Goal: Task Accomplishment & Management: Use online tool/utility

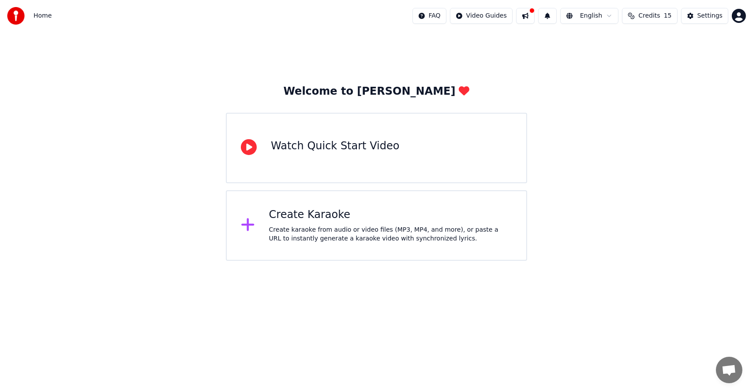
click at [308, 214] on div "Create Karaoke" at bounding box center [390, 215] width 243 height 14
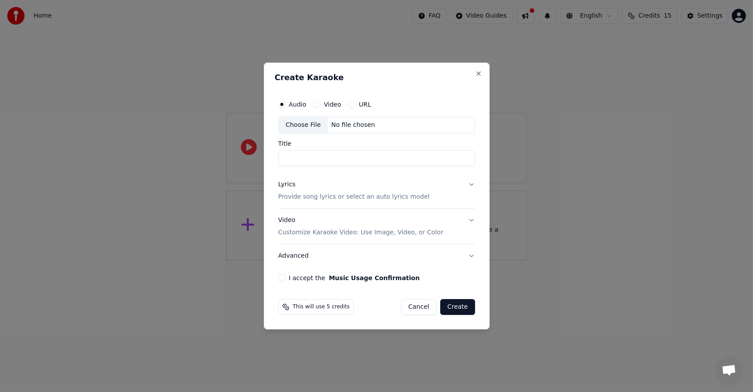
click at [359, 102] on label "URL" at bounding box center [365, 104] width 12 height 6
click at [355, 102] on button "URL" at bounding box center [351, 104] width 7 height 7
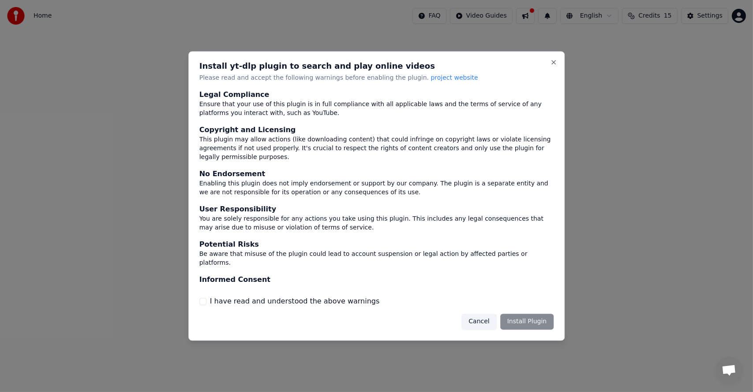
click at [287, 300] on label "I have read and understood the above warnings" at bounding box center [295, 301] width 170 height 11
click at [206, 300] on button "I have read and understood the above warnings" at bounding box center [202, 301] width 7 height 7
click at [517, 325] on button "Install Plugin" at bounding box center [526, 322] width 53 height 16
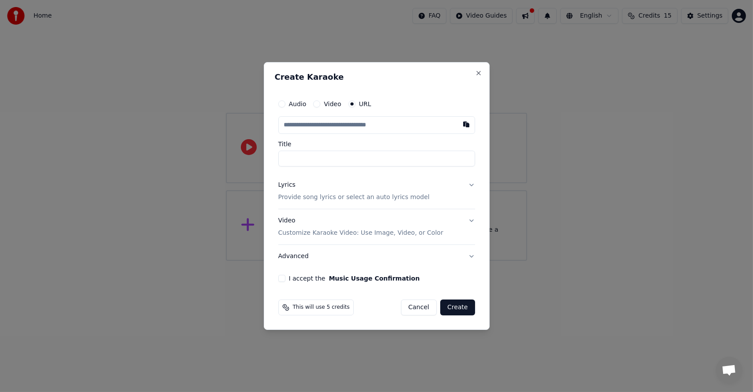
paste input "**********"
type input "**********"
click at [374, 194] on p "Provide song lyrics or select an auto lyrics model" at bounding box center [353, 197] width 151 height 9
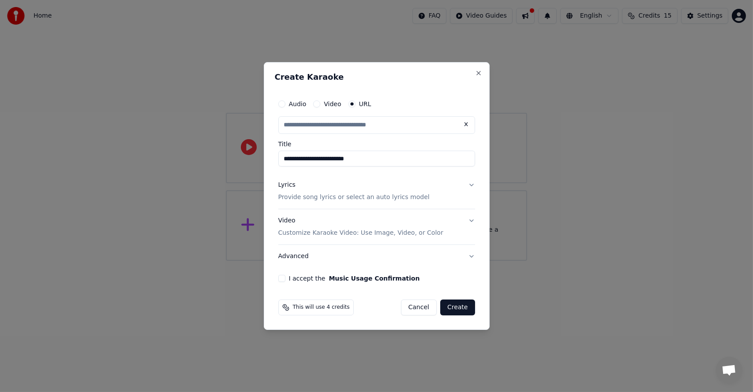
type input "**********"
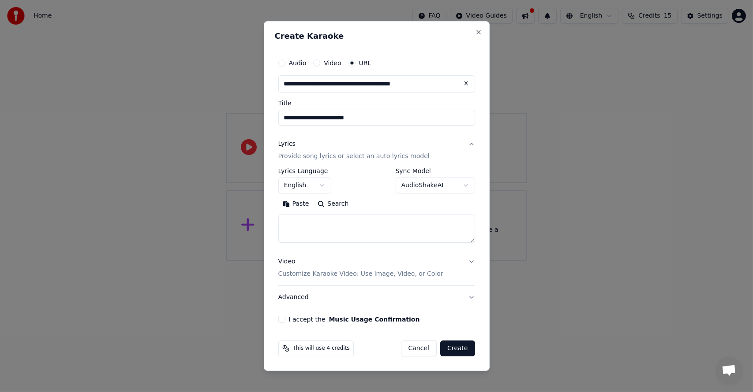
click at [296, 321] on label "I accept the Music Usage Confirmation" at bounding box center [354, 320] width 131 height 6
click at [285, 321] on button "I accept the Music Usage Confirmation" at bounding box center [281, 319] width 7 height 7
click at [461, 296] on button "Advanced" at bounding box center [376, 297] width 197 height 23
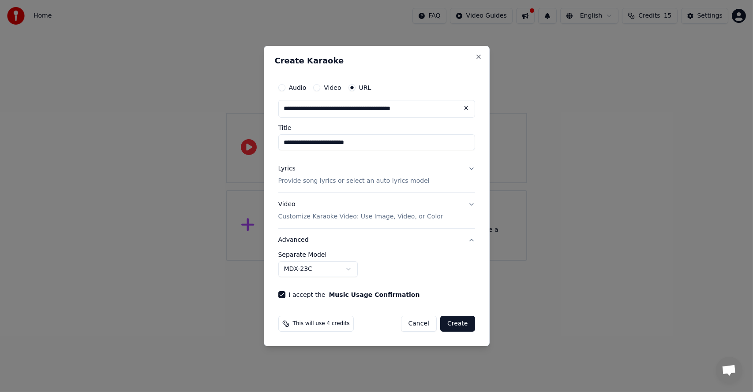
click at [333, 261] on body "**********" at bounding box center [376, 130] width 753 height 261
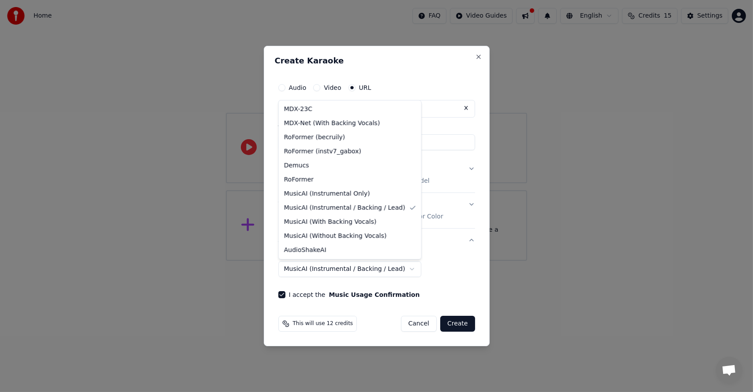
click at [343, 261] on body "**********" at bounding box center [376, 130] width 753 height 261
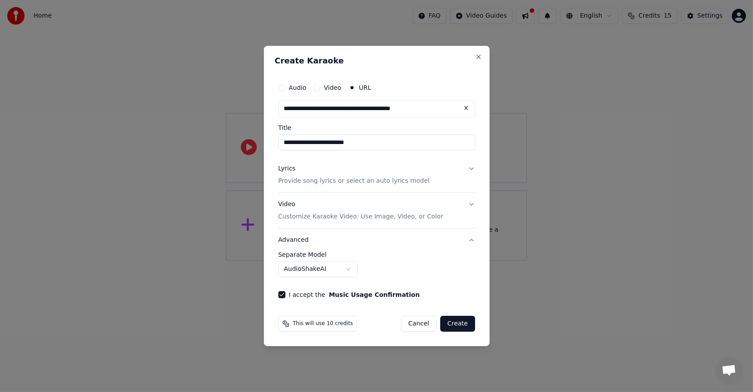
click at [322, 261] on body "**********" at bounding box center [376, 130] width 753 height 261
click at [311, 261] on body "**********" at bounding box center [376, 130] width 753 height 261
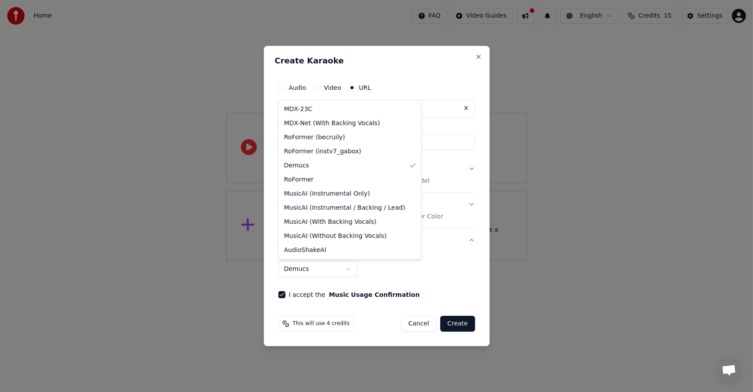
click at [316, 261] on body "**********" at bounding box center [376, 130] width 753 height 261
select select "**********"
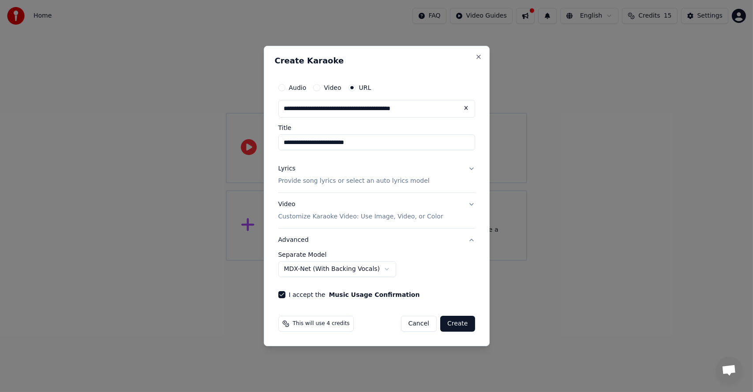
click at [455, 322] on button "Create" at bounding box center [457, 324] width 35 height 16
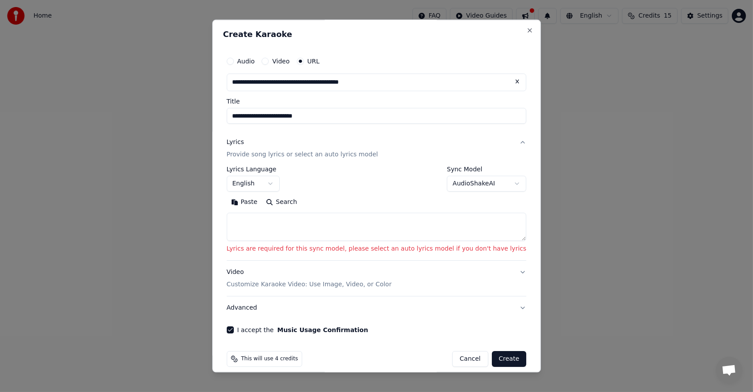
click at [399, 245] on p "Lyrics are required for this sync model, please select an auto lyrics model if …" at bounding box center [377, 249] width 300 height 9
click at [445, 187] on body "**********" at bounding box center [376, 130] width 753 height 261
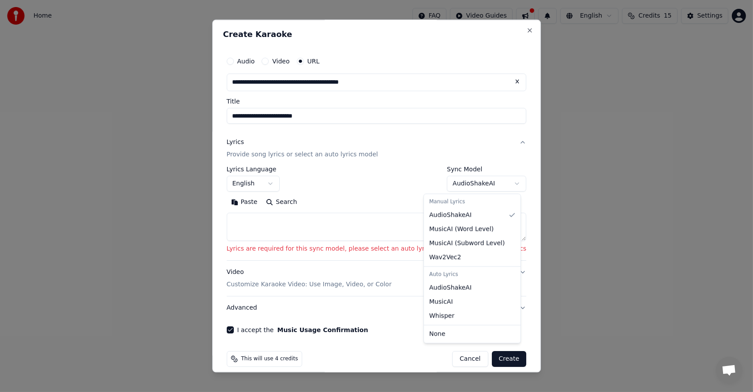
select select "**********"
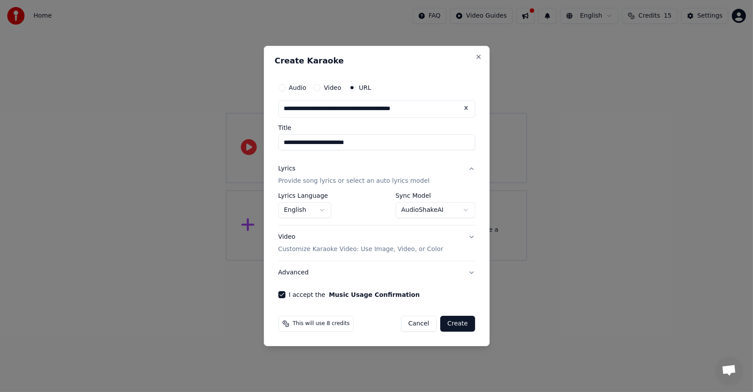
click at [452, 266] on button "Advanced" at bounding box center [376, 272] width 197 height 23
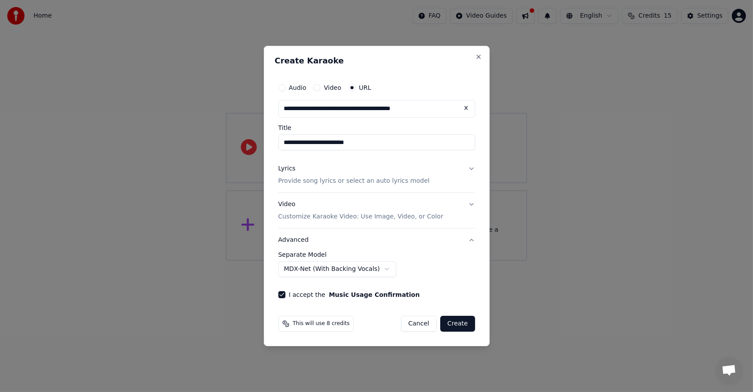
click at [470, 325] on button "Create" at bounding box center [457, 324] width 35 height 16
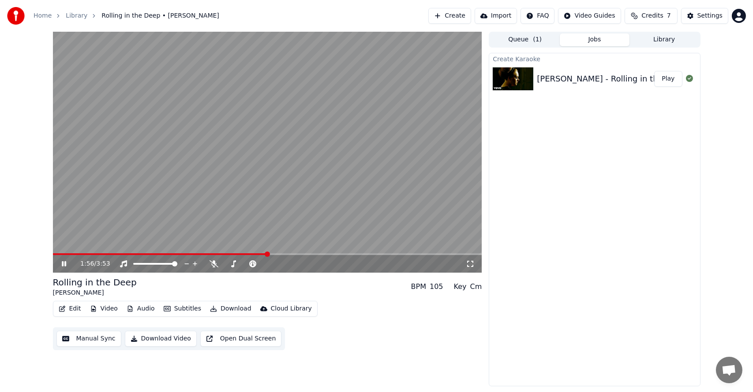
click at [347, 140] on video at bounding box center [267, 152] width 429 height 241
click at [211, 262] on icon at bounding box center [213, 264] width 9 height 7
click at [269, 151] on video at bounding box center [267, 152] width 429 height 241
click at [215, 263] on icon at bounding box center [214, 264] width 5 height 7
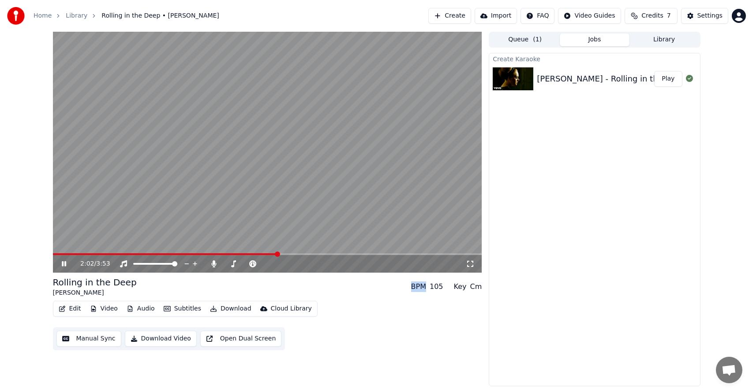
click at [265, 150] on video at bounding box center [267, 152] width 429 height 241
click at [230, 294] on div "Rolling in the Deep [PERSON_NAME] BPM 105 Key Cm" at bounding box center [267, 286] width 429 height 21
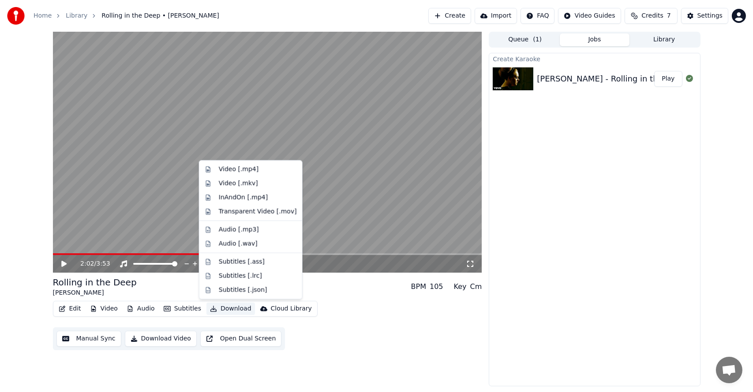
click at [225, 310] on button "Download" at bounding box center [230, 309] width 49 height 12
click at [239, 173] on div "Video [.mp4]" at bounding box center [239, 169] width 40 height 9
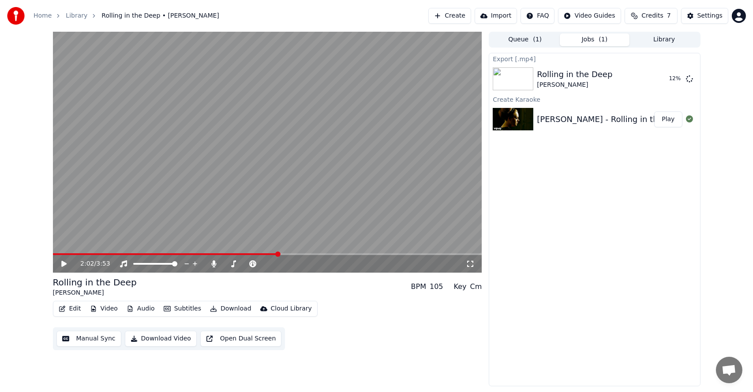
click at [241, 337] on button "Open Dual Screen" at bounding box center [241, 339] width 82 height 16
click at [351, 165] on video at bounding box center [267, 152] width 429 height 241
click at [588, 82] on div "[PERSON_NAME]" at bounding box center [574, 85] width 75 height 9
click at [670, 80] on button "Show" at bounding box center [666, 79] width 32 height 16
click at [544, 16] on html "Home Library Rolling in the Deep • [PERSON_NAME] Create Import FAQ Video Guides…" at bounding box center [376, 196] width 753 height 392
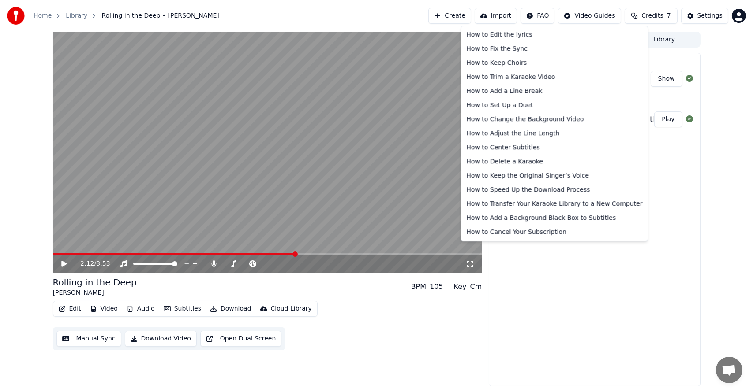
click at [507, 16] on html "Home Library Rolling in the Deep • [PERSON_NAME] Create Import FAQ Video Guides…" at bounding box center [376, 196] width 753 height 392
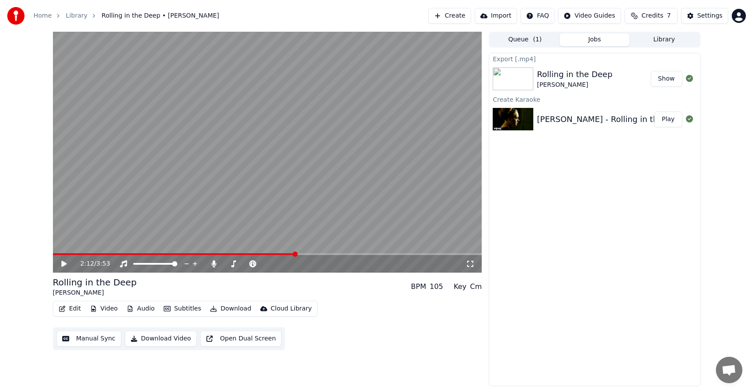
click at [497, 13] on button "Import" at bounding box center [495, 16] width 42 height 16
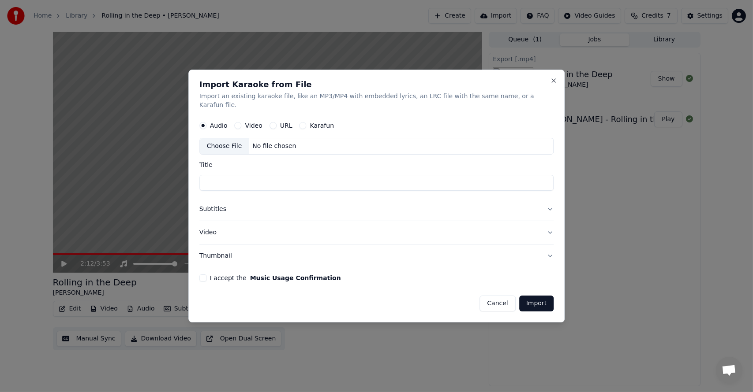
click at [484, 302] on button "Cancel" at bounding box center [497, 304] width 36 height 16
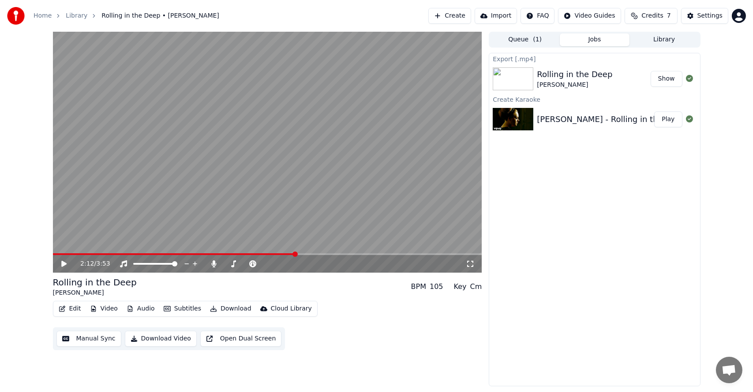
click at [464, 13] on button "Create" at bounding box center [449, 16] width 43 height 16
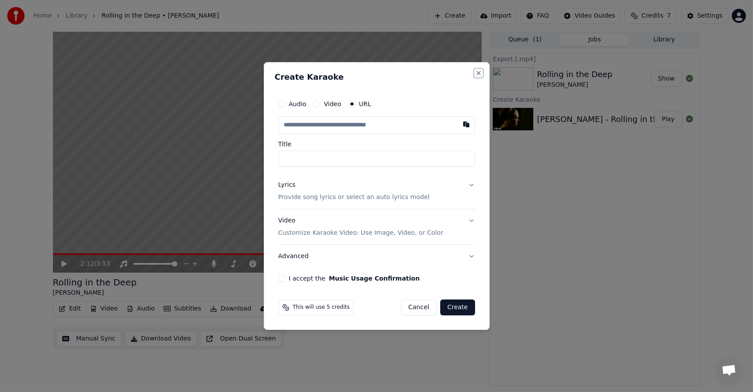
click at [478, 71] on button "Close" at bounding box center [478, 73] width 7 height 7
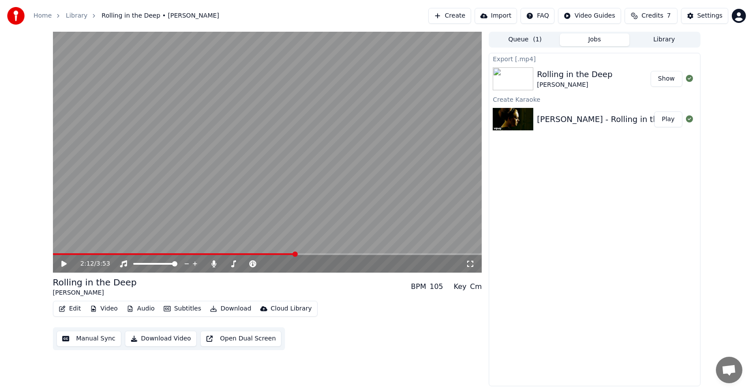
click at [617, 15] on html "Home Library Rolling in the Deep • [PERSON_NAME] Create Import FAQ Video Guides…" at bounding box center [376, 196] width 753 height 392
click at [459, 322] on html "Home Library Rolling in the Deep • [PERSON_NAME] Create Import FAQ Video Guides…" at bounding box center [376, 196] width 753 height 392
click at [92, 334] on button "Manual Sync" at bounding box center [88, 339] width 65 height 16
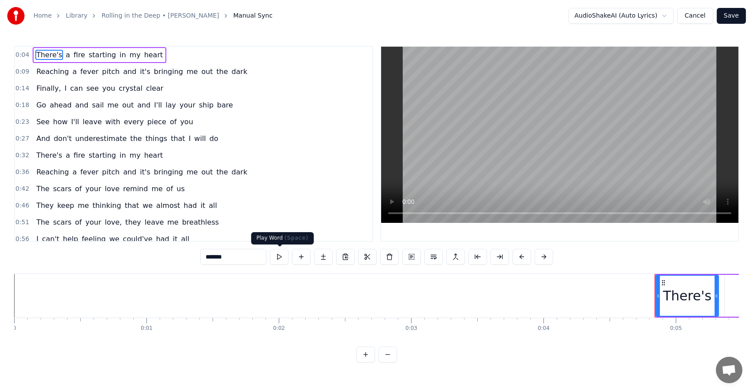
click at [284, 260] on button at bounding box center [279, 257] width 19 height 16
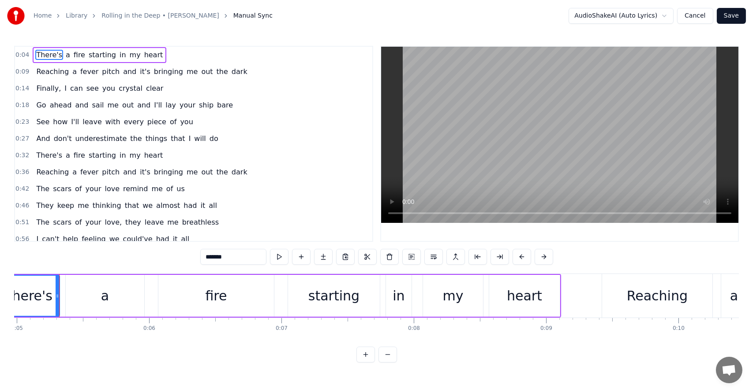
scroll to position [0, 660]
click at [284, 260] on button at bounding box center [279, 257] width 19 height 16
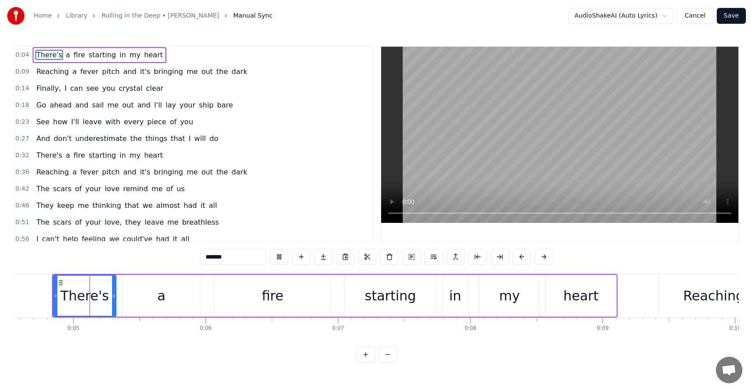
scroll to position [0, 596]
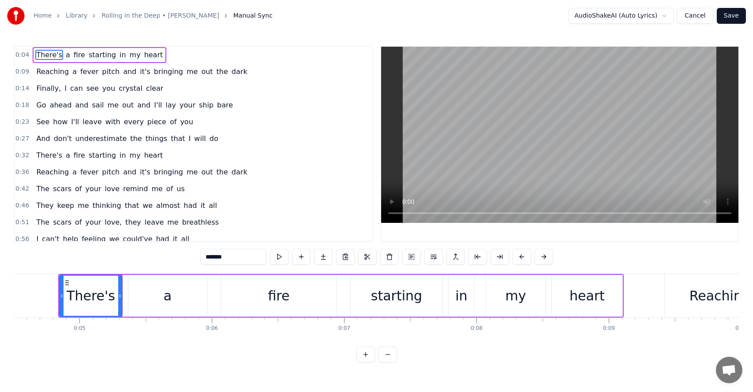
click at [279, 301] on div "fire" at bounding box center [279, 296] width 22 height 20
type input "****"
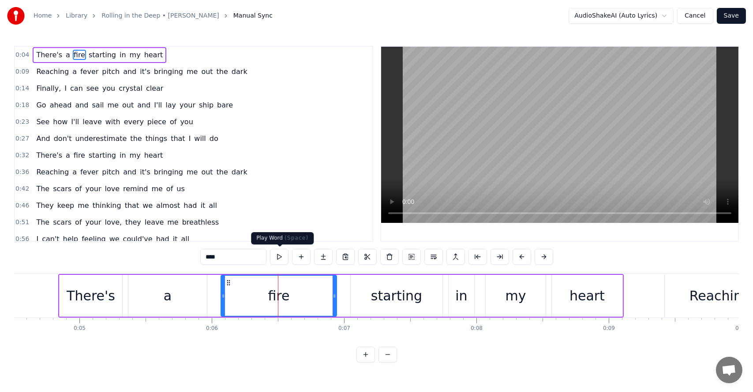
click at [283, 259] on button at bounding box center [279, 257] width 19 height 16
click at [347, 284] on div "There's a fire starting in my heart" at bounding box center [340, 296] width 565 height 44
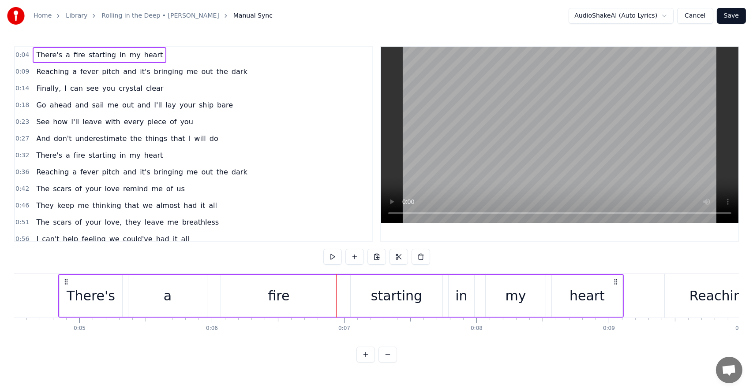
click at [371, 291] on div "starting" at bounding box center [397, 296] width 92 height 42
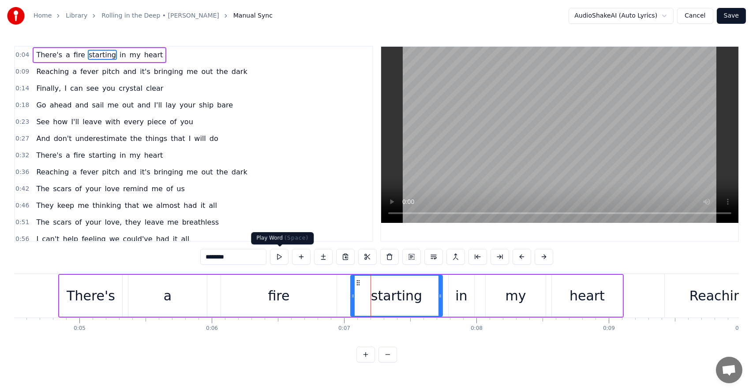
click at [273, 255] on button at bounding box center [279, 257] width 19 height 16
click at [277, 259] on button at bounding box center [279, 257] width 19 height 16
click at [645, 17] on html "Home Library Rolling in the Deep • [PERSON_NAME] Manual Sync AudioShakeAI (Auto…" at bounding box center [376, 188] width 753 height 377
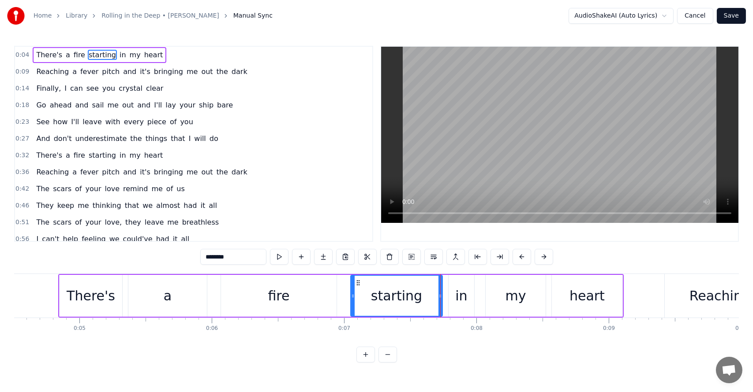
click at [146, 14] on link "Rolling in the Deep • [PERSON_NAME]" at bounding box center [160, 15] width 118 height 9
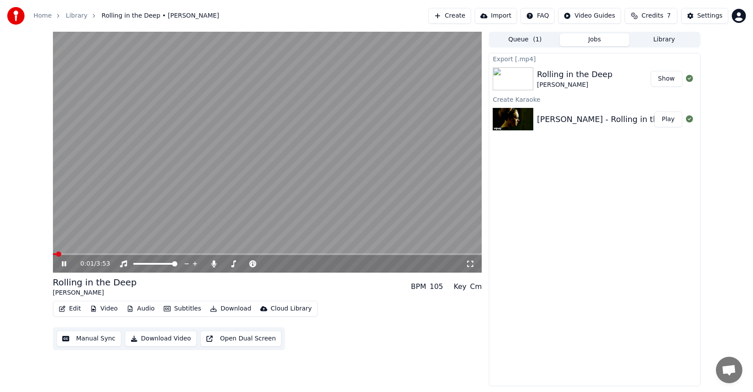
click at [194, 130] on video at bounding box center [267, 152] width 429 height 241
click at [706, 23] on button "Settings" at bounding box center [704, 16] width 47 height 16
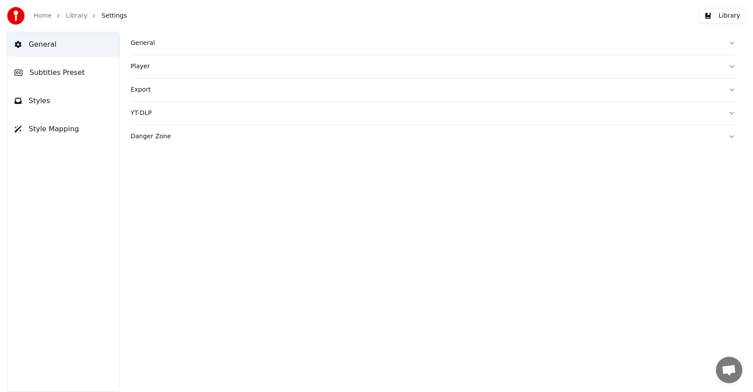
click at [22, 103] on button "Styles" at bounding box center [63, 101] width 112 height 25
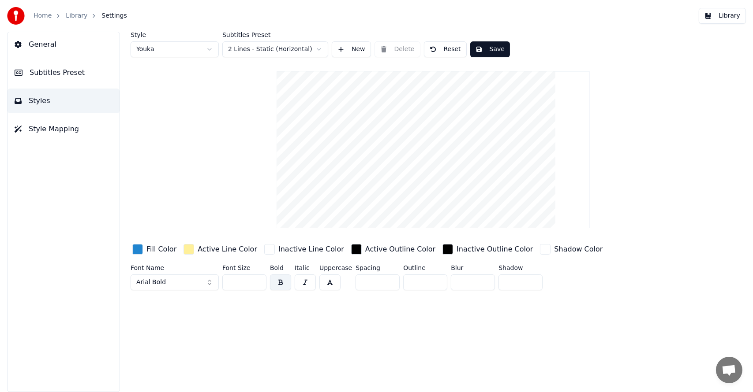
click at [251, 48] on html "Home Library Settings Library General Subtitles Preset Styles Style Mapping Sty…" at bounding box center [376, 196] width 753 height 392
click at [162, 104] on html "Home Library Settings Library General Subtitles Preset Styles Style Mapping Sty…" at bounding box center [376, 196] width 753 height 392
click at [156, 55] on html "Home Library Settings Library General Subtitles Preset Styles Style Mapping Sty…" at bounding box center [376, 196] width 753 height 392
click at [156, 49] on html "Home Library Settings Library General Subtitles Preset Styles Style Mapping Sty…" at bounding box center [376, 196] width 753 height 392
click at [49, 127] on span "Style Mapping" at bounding box center [54, 129] width 50 height 11
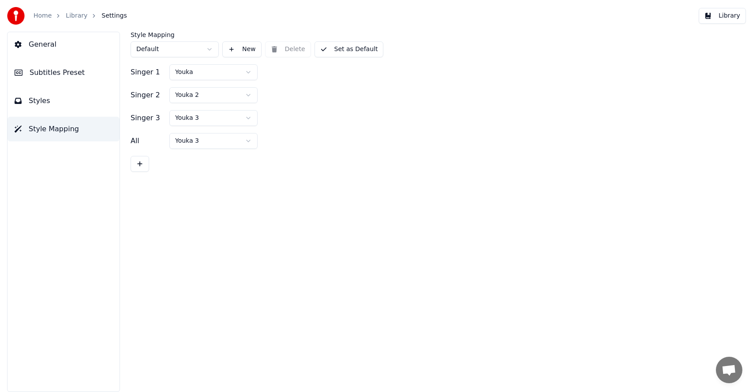
click at [54, 49] on button "General" at bounding box center [63, 44] width 112 height 25
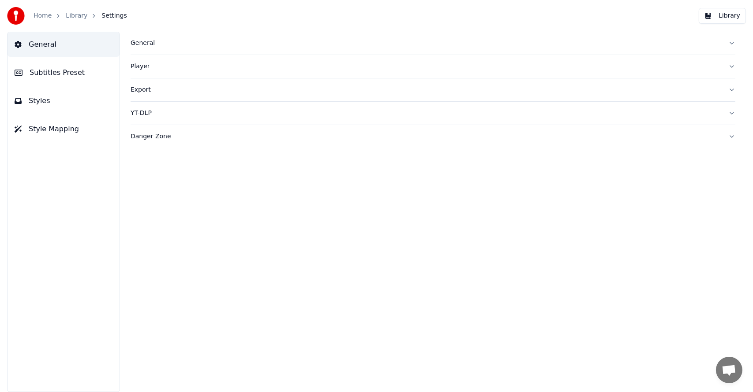
click at [154, 71] on button "Player" at bounding box center [433, 66] width 605 height 23
click at [144, 44] on div "General" at bounding box center [426, 43] width 590 height 9
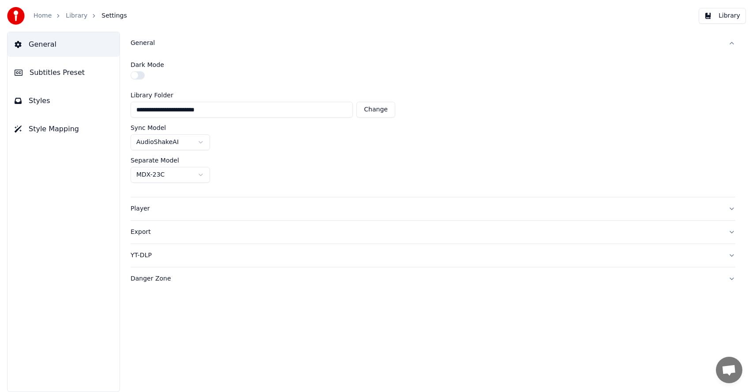
click at [143, 65] on label "Dark Mode" at bounding box center [148, 65] width 34 height 6
click at [157, 63] on label "Dark Mode" at bounding box center [148, 65] width 34 height 6
click at [189, 62] on div "Dark Mode" at bounding box center [433, 65] width 605 height 6
click at [137, 77] on button "button" at bounding box center [138, 75] width 14 height 8
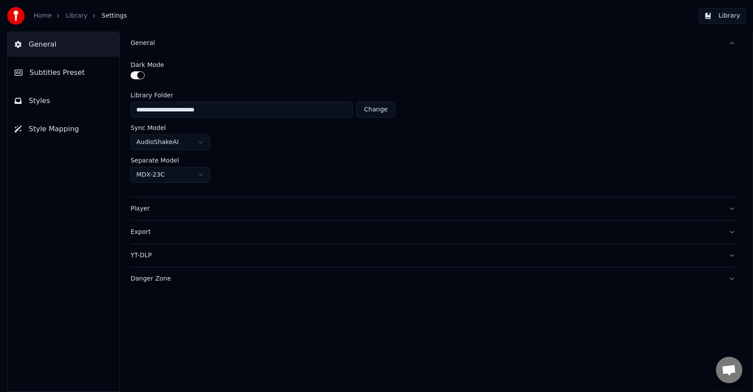
click at [68, 71] on span "Subtitles Preset" at bounding box center [57, 72] width 55 height 11
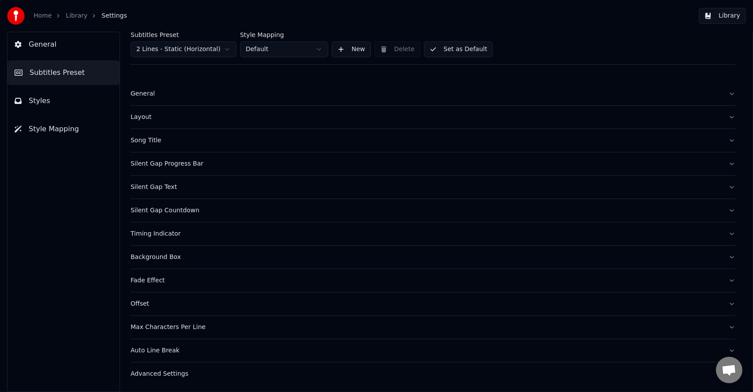
click at [67, 44] on button "General" at bounding box center [63, 44] width 112 height 25
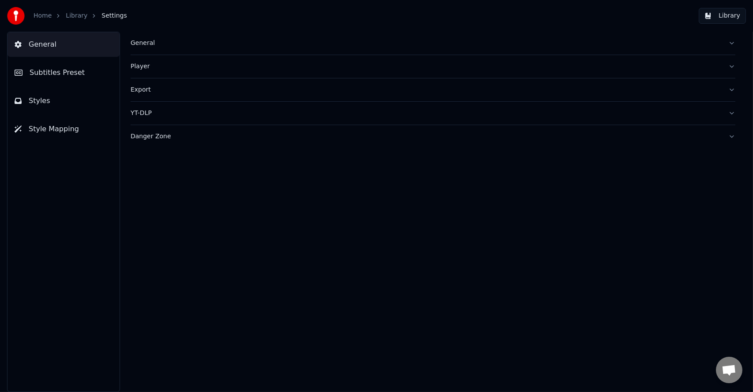
click at [139, 66] on div "Player" at bounding box center [426, 66] width 590 height 9
click at [149, 43] on div "General" at bounding box center [426, 43] width 590 height 9
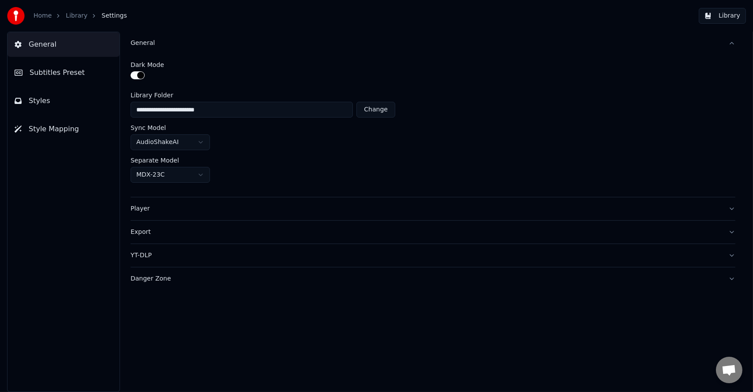
click at [138, 76] on button "button" at bounding box center [138, 75] width 14 height 8
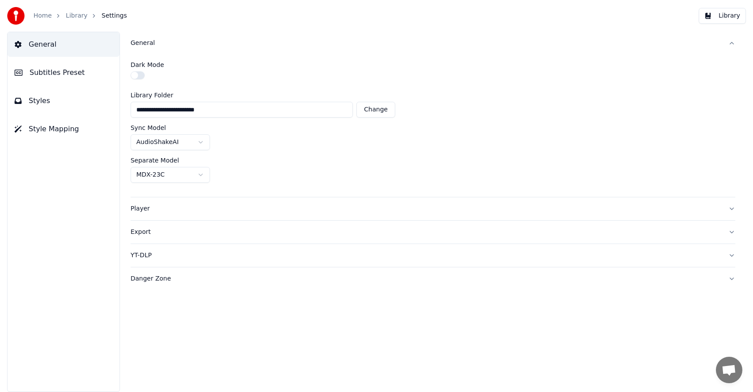
click at [58, 78] on button "Subtitles Preset" at bounding box center [63, 72] width 112 height 25
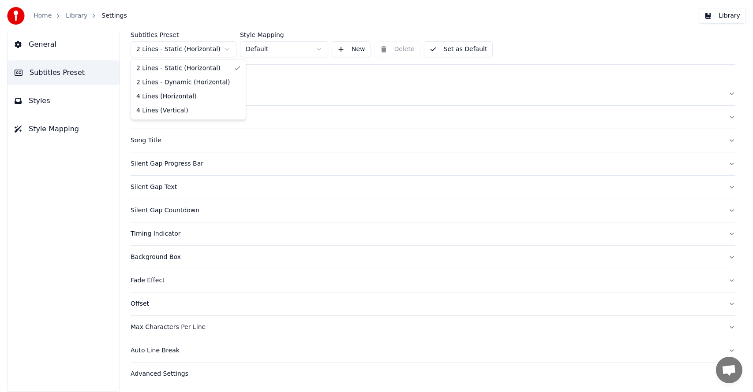
click at [209, 52] on html "Home Library Settings Library General Subtitles Preset Styles Style Mapping Sub…" at bounding box center [376, 196] width 753 height 392
click at [267, 49] on html "Home Library Settings Library General Subtitles Preset Styles Style Mapping Sub…" at bounding box center [376, 196] width 753 height 392
click at [728, 367] on span "Open chat" at bounding box center [728, 371] width 15 height 12
